Goal: Task Accomplishment & Management: Use online tool/utility

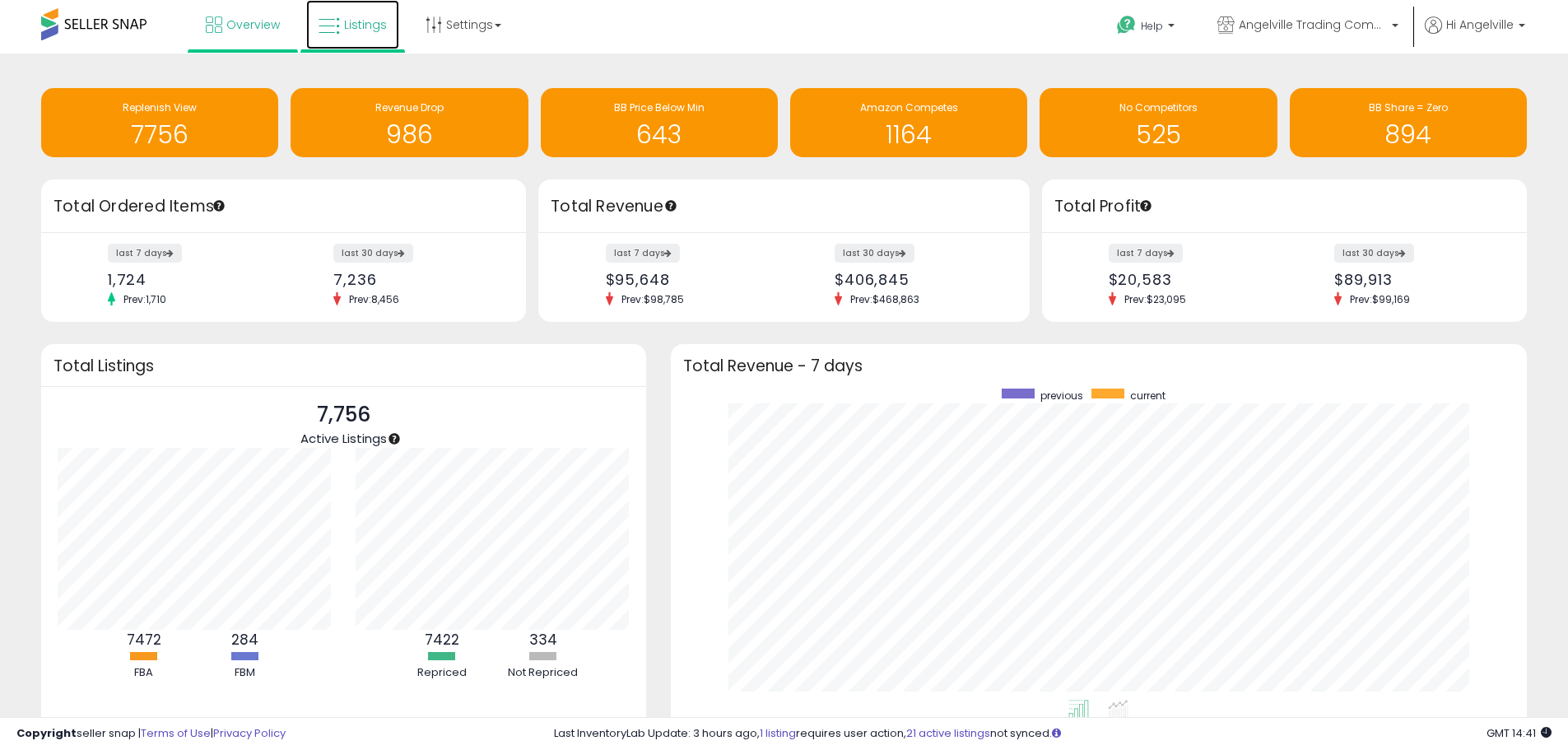
click at [374, 20] on span "Listings" at bounding box center [365, 24] width 42 height 16
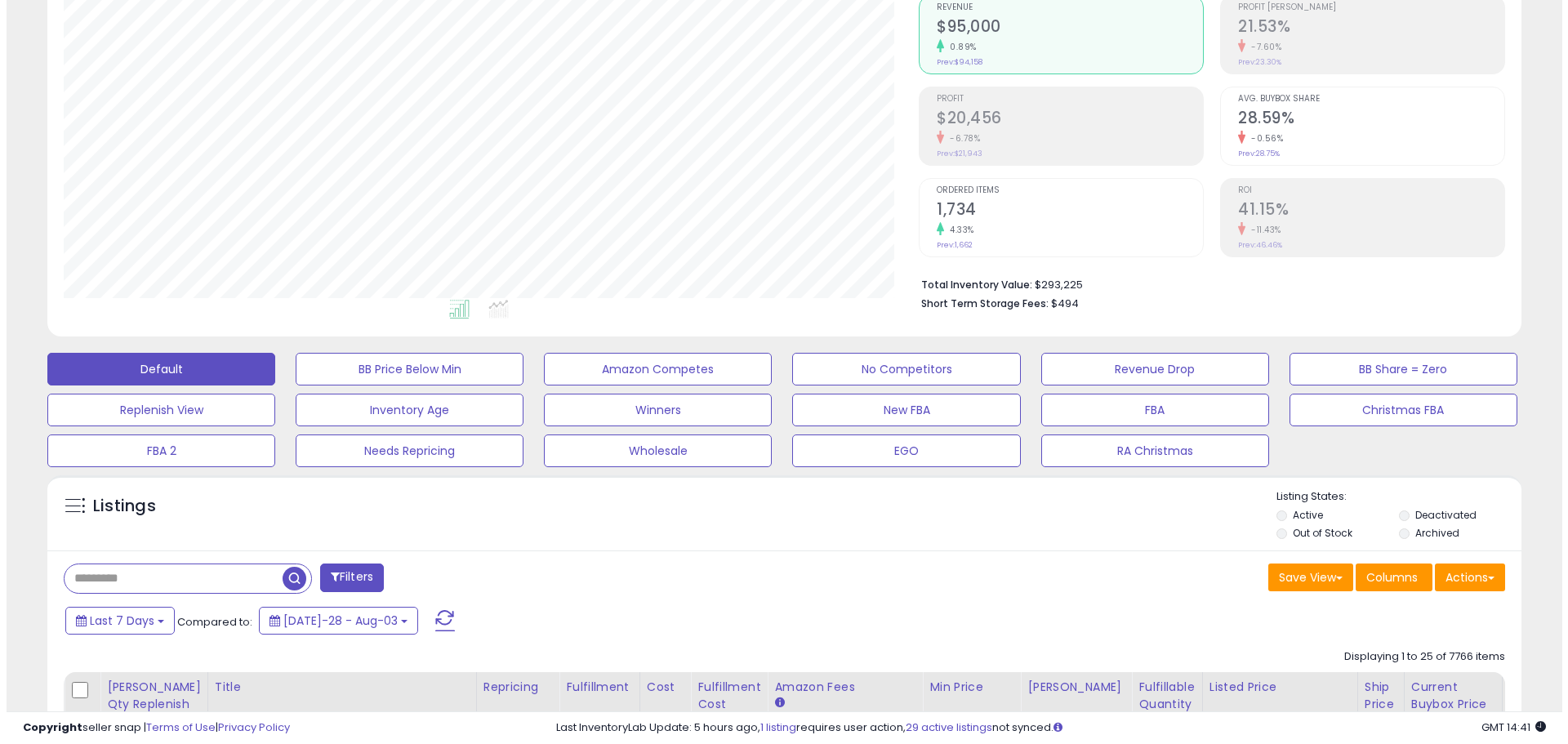
scroll to position [163, 0]
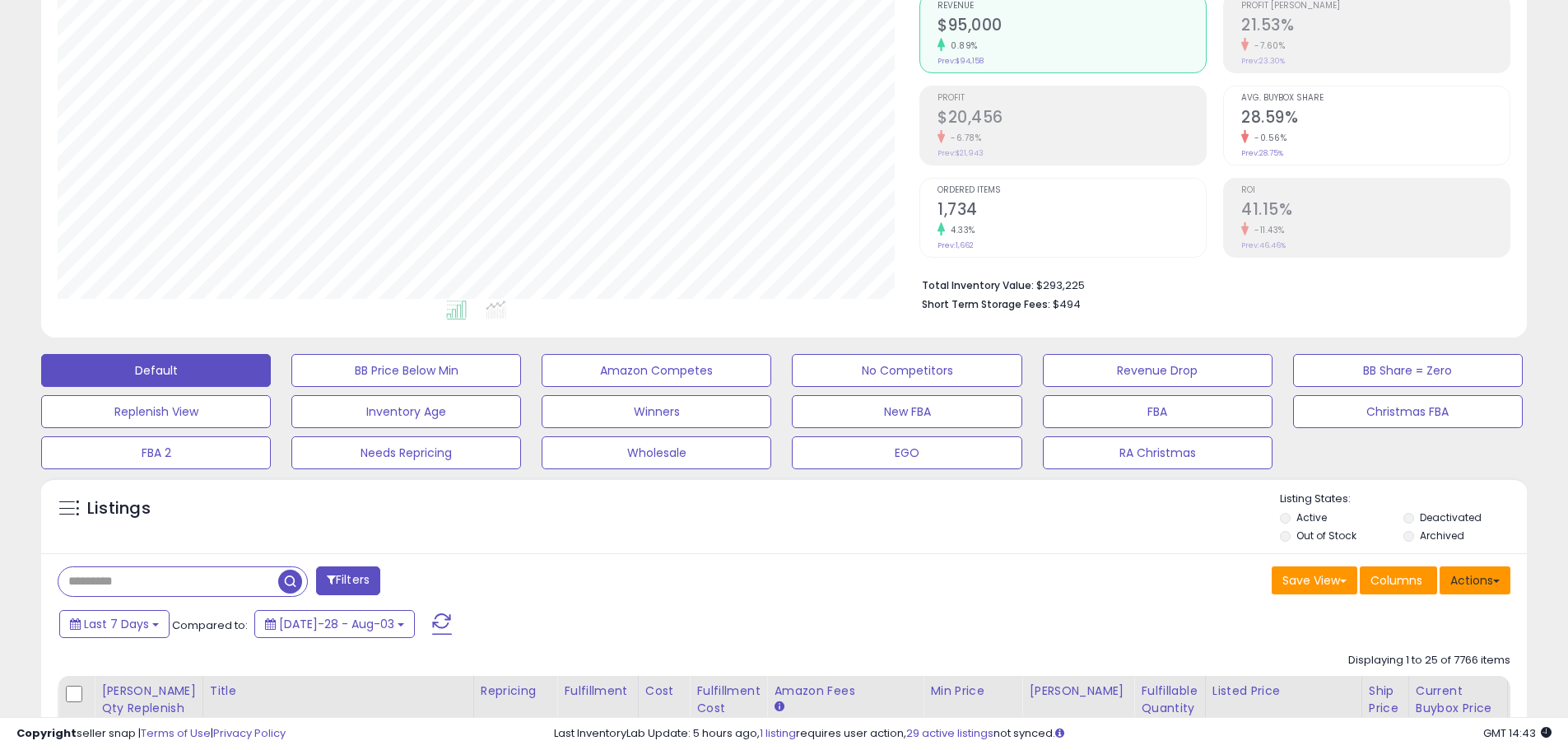
click at [1491, 579] on button "Actions" at bounding box center [1475, 579] width 70 height 28
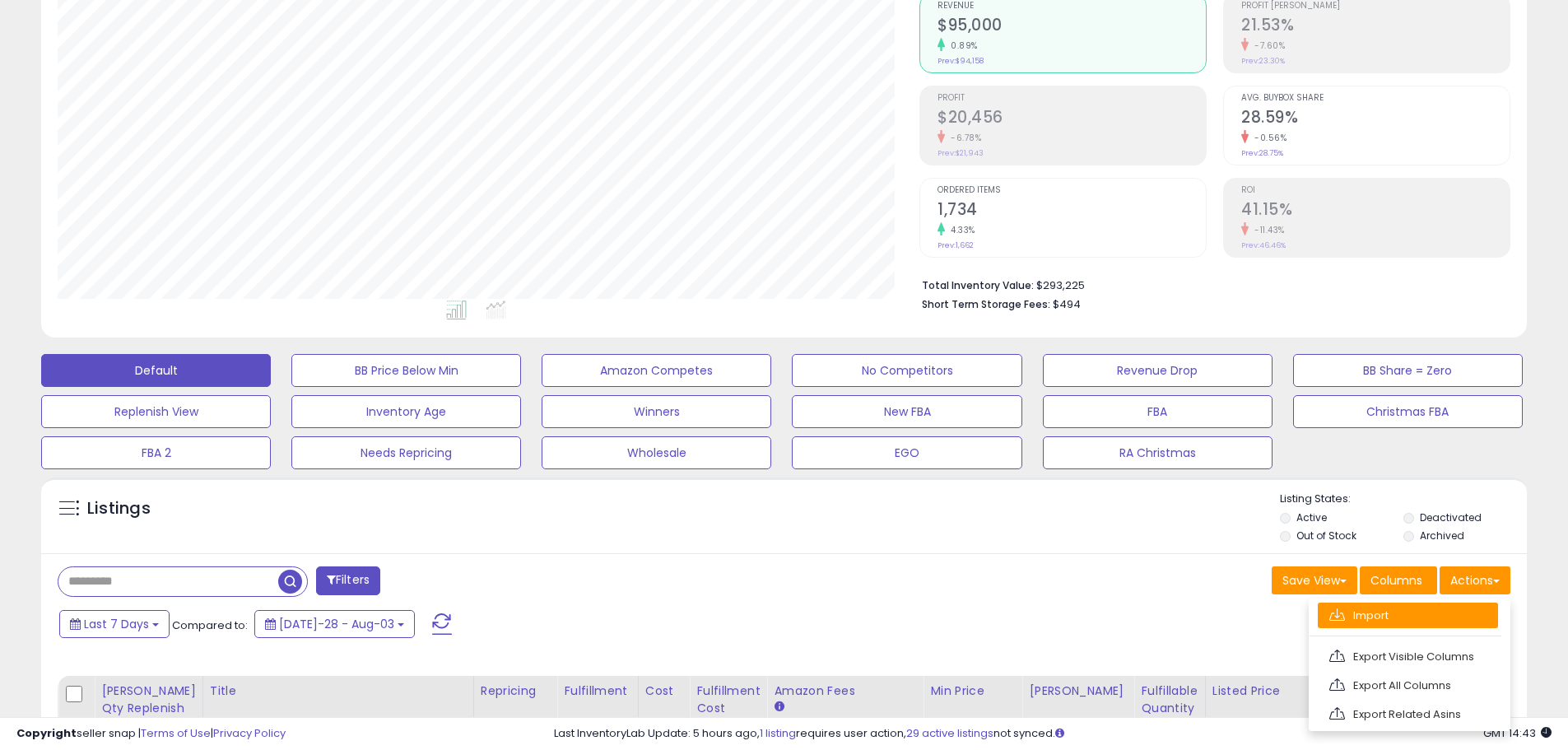
click at [1377, 608] on link "Import" at bounding box center [1408, 616] width 181 height 25
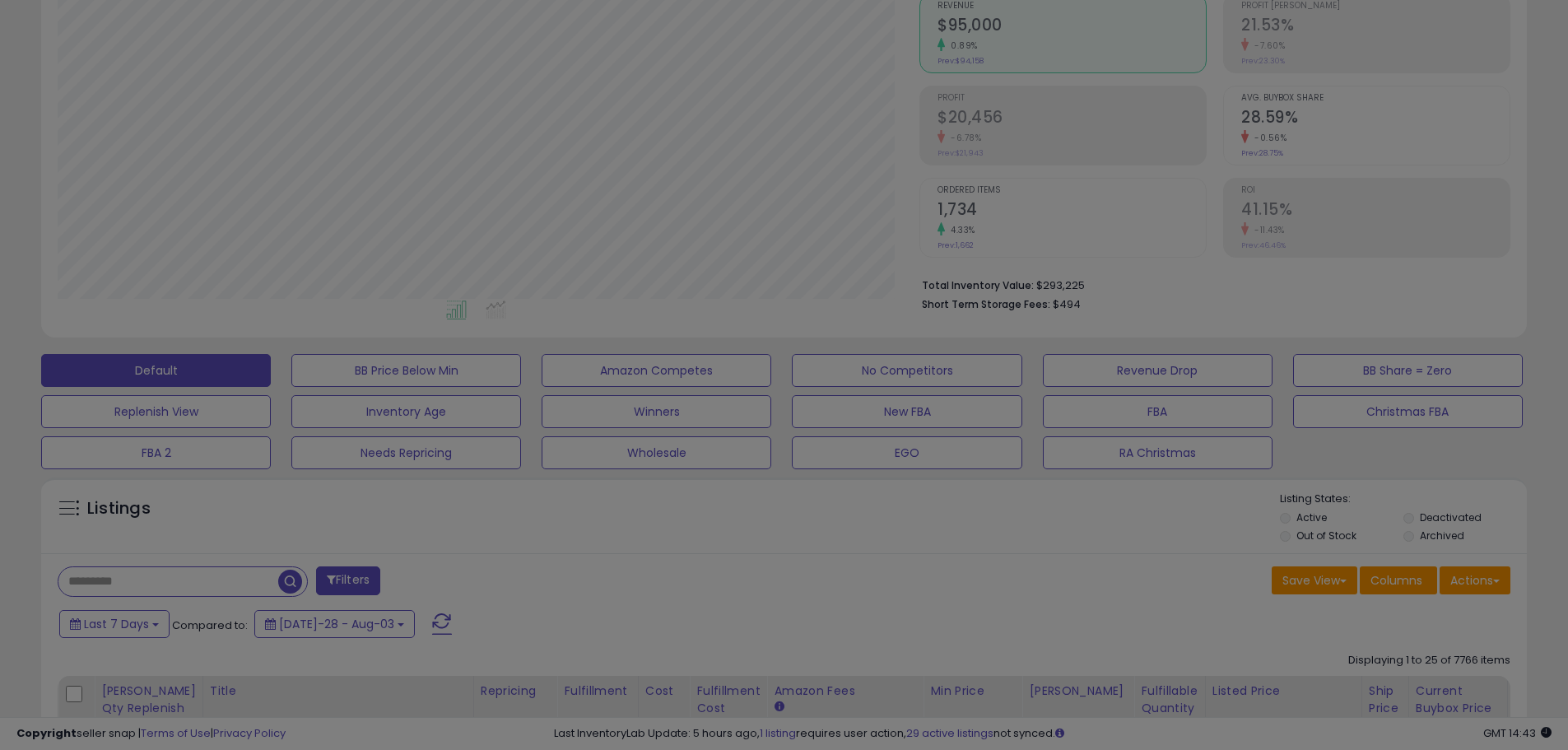
scroll to position [338, 869]
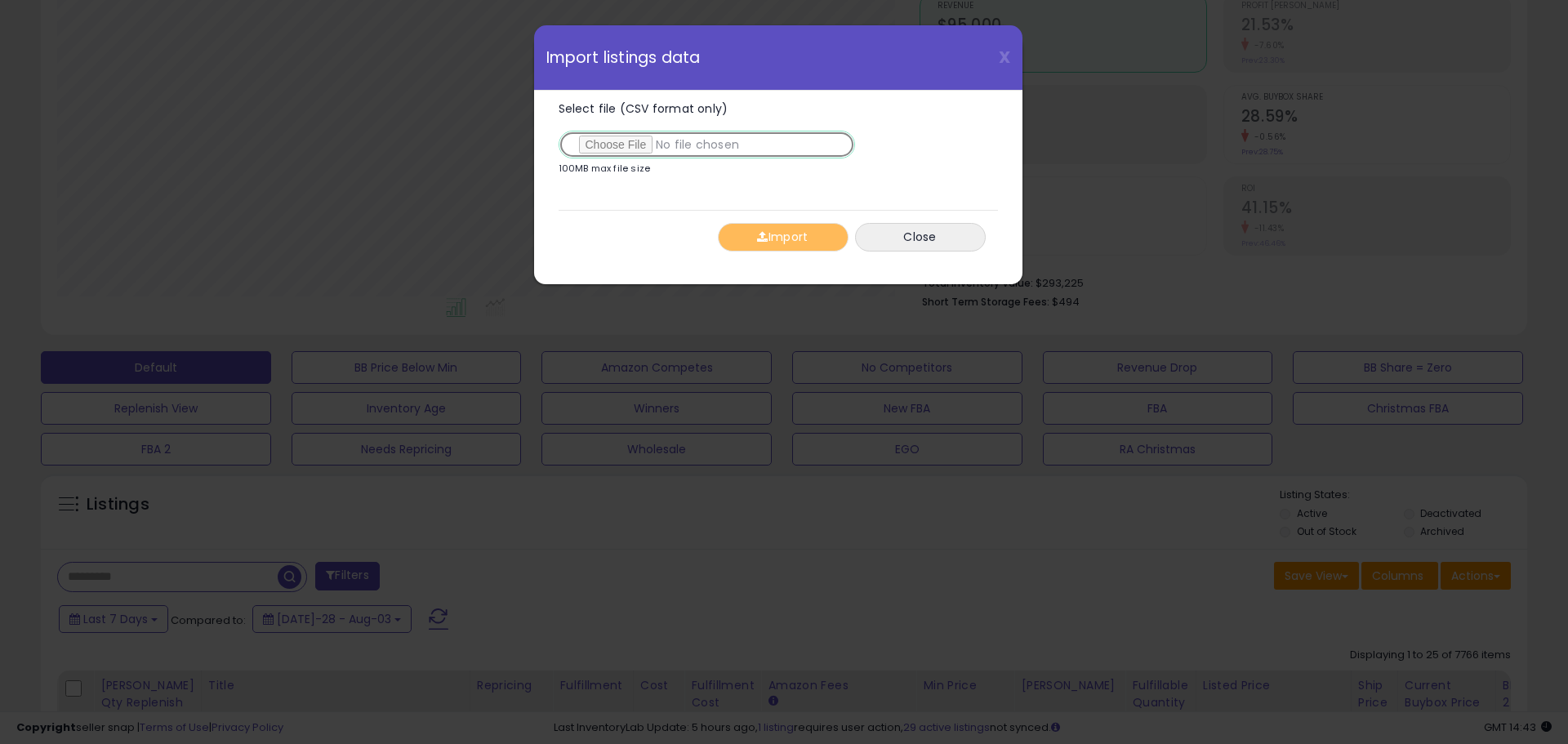
click at [606, 141] on input "Select file (CSV format only)" at bounding box center [707, 144] width 296 height 28
type input "**********"
click at [784, 233] on button "Import" at bounding box center [784, 237] width 131 height 29
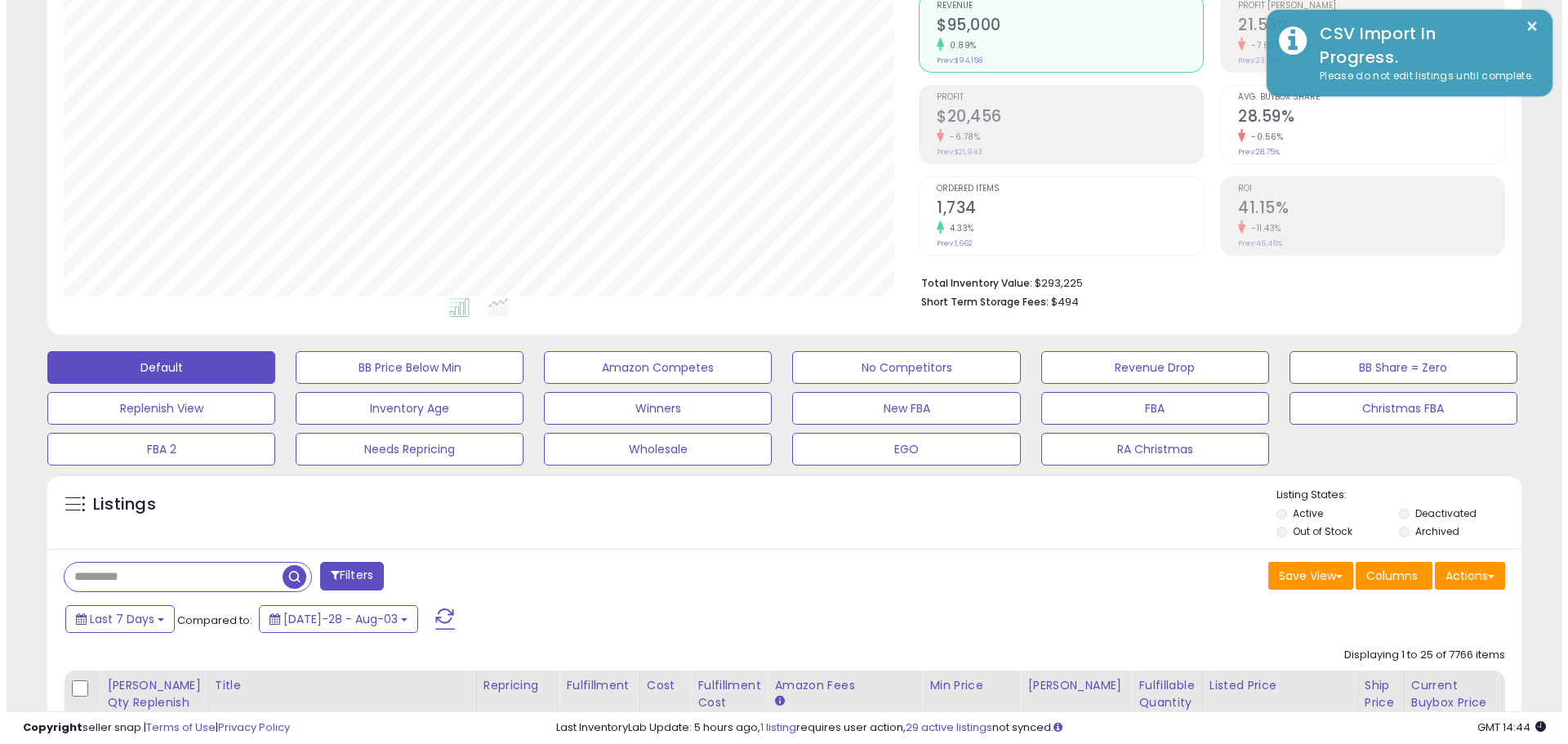
scroll to position [816216, 815861]
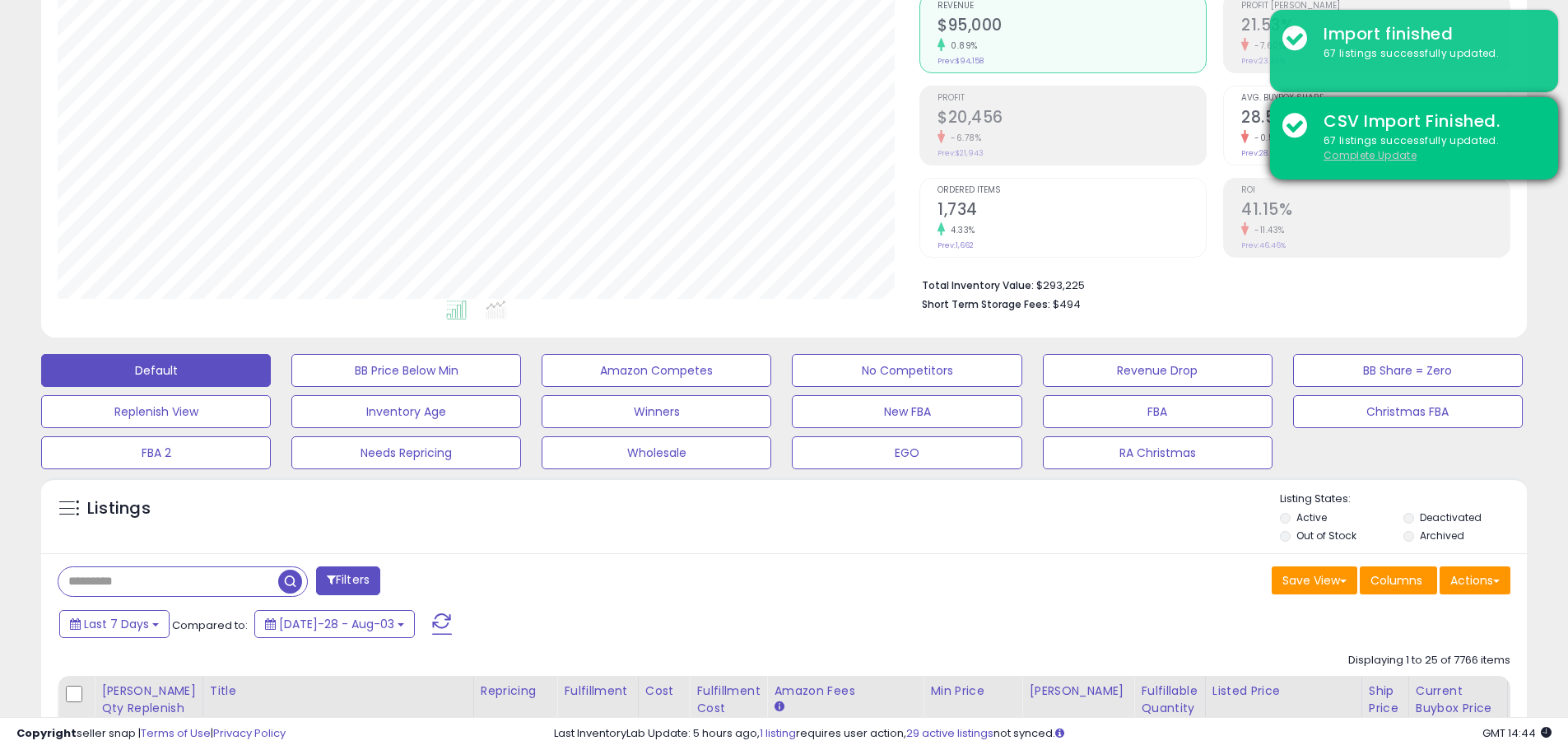
click at [1368, 157] on u "Complete Update" at bounding box center [1370, 155] width 93 height 14
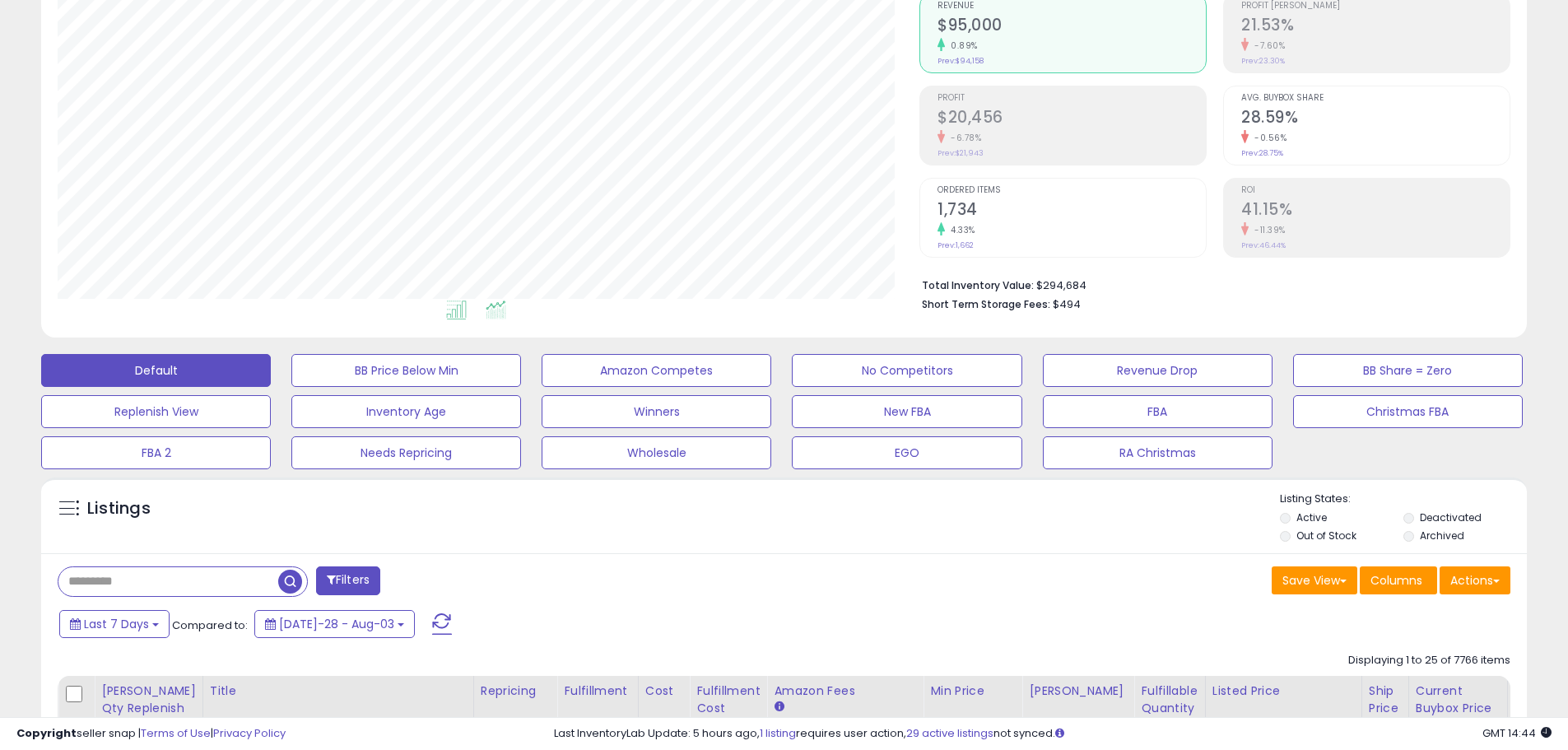
scroll to position [338, 862]
